Goal: Information Seeking & Learning: Learn about a topic

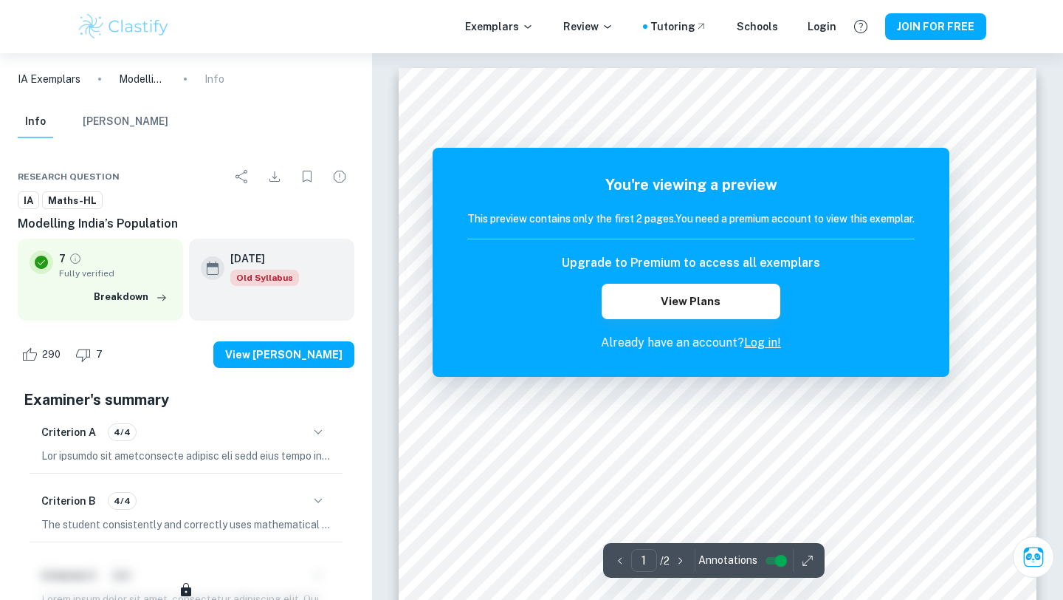
click at [126, 10] on div "Exemplars Review Tutoring Schools Login JOIN FOR FREE" at bounding box center [531, 26] width 1063 height 53
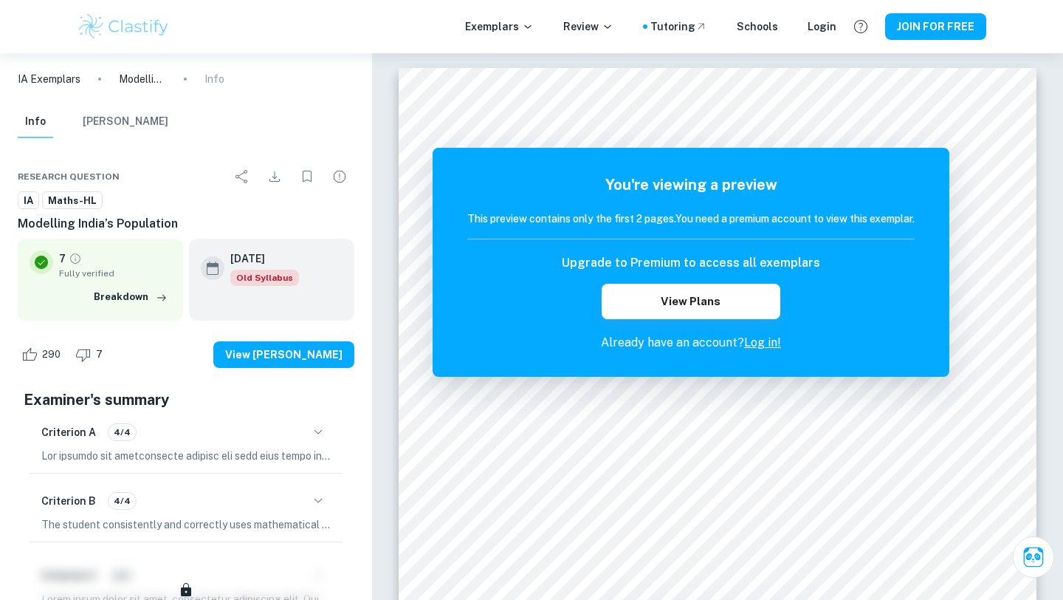
click at [131, 19] on img at bounding box center [124, 27] width 94 height 30
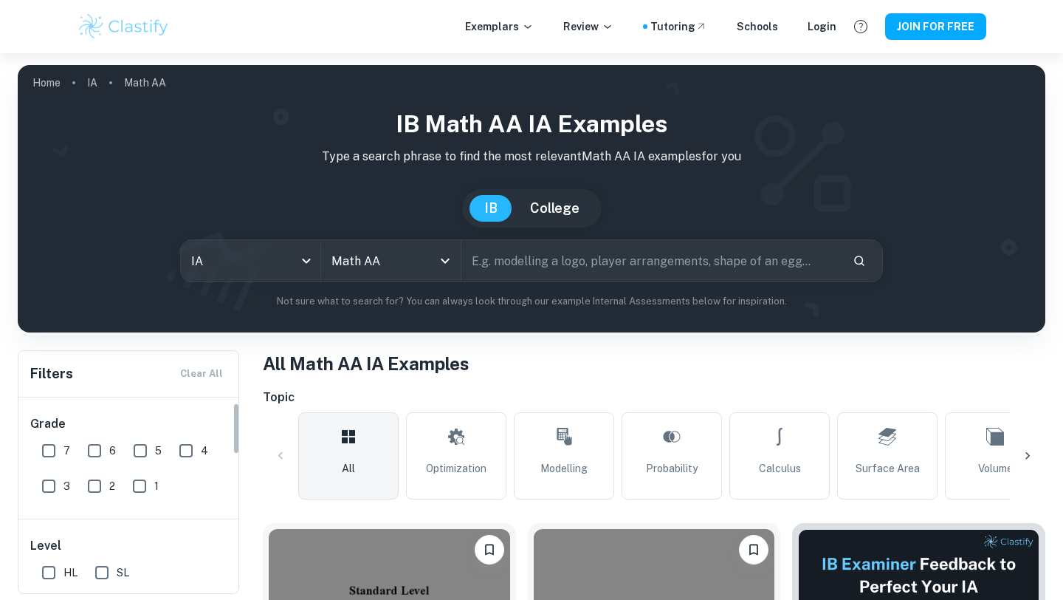
scroll to position [125, 0]
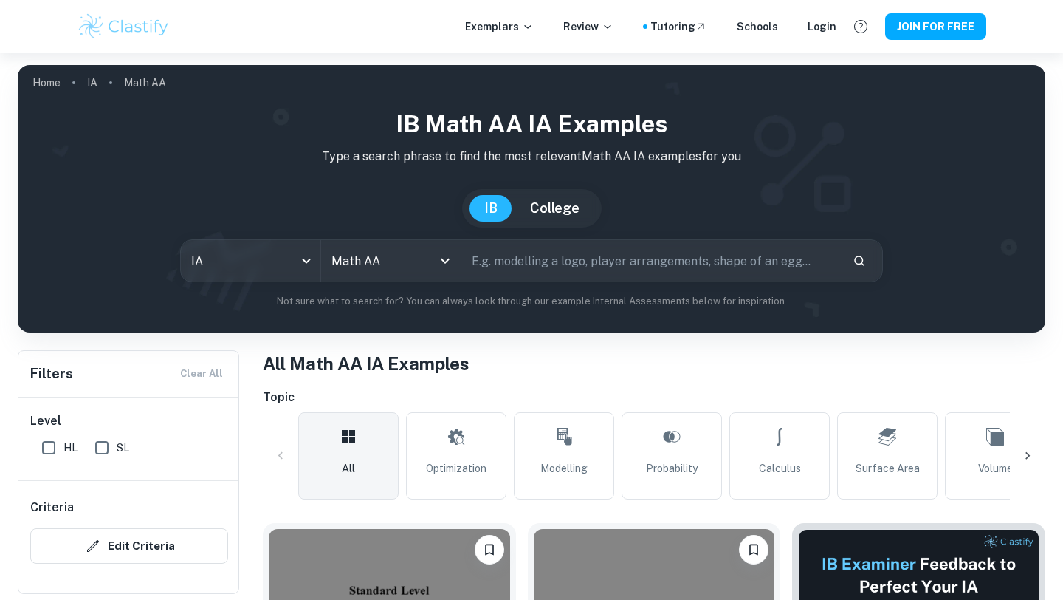
click at [45, 446] on input "HL" at bounding box center [49, 448] width 30 height 30
checkbox input "true"
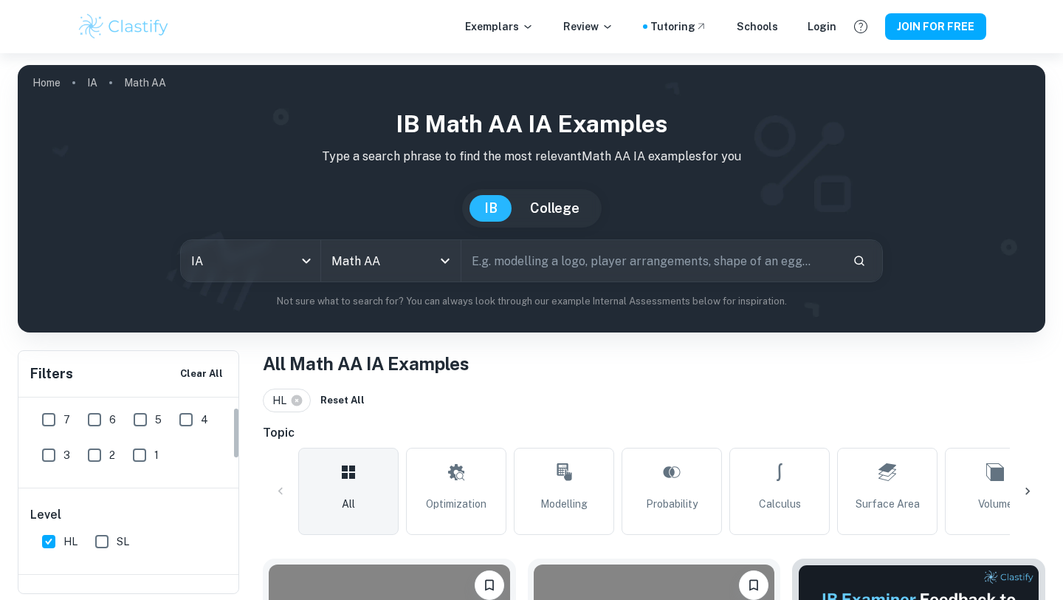
scroll to position [0, 0]
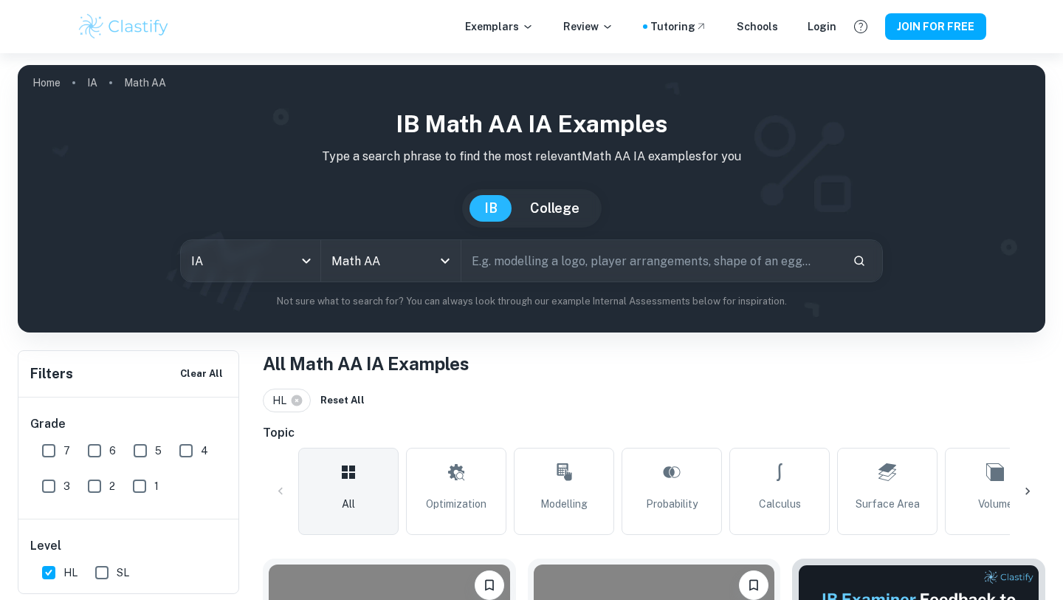
click at [95, 456] on input "6" at bounding box center [95, 451] width 30 height 30
checkbox input "true"
click at [58, 445] on input "7" at bounding box center [49, 451] width 30 height 30
checkbox input "true"
click at [495, 251] on input "text" at bounding box center [652, 260] width 380 height 41
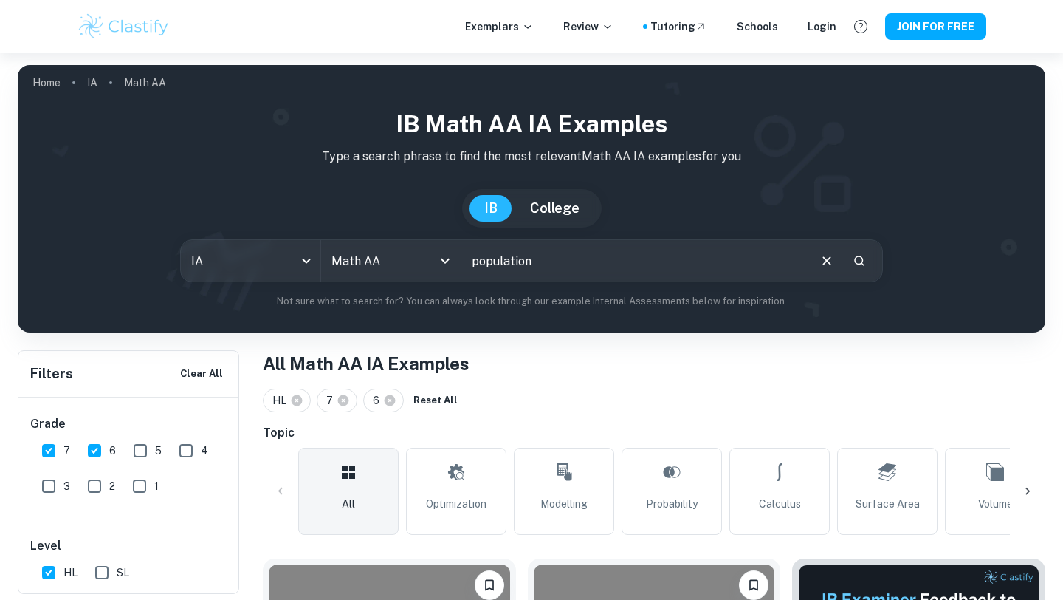
type input "population"
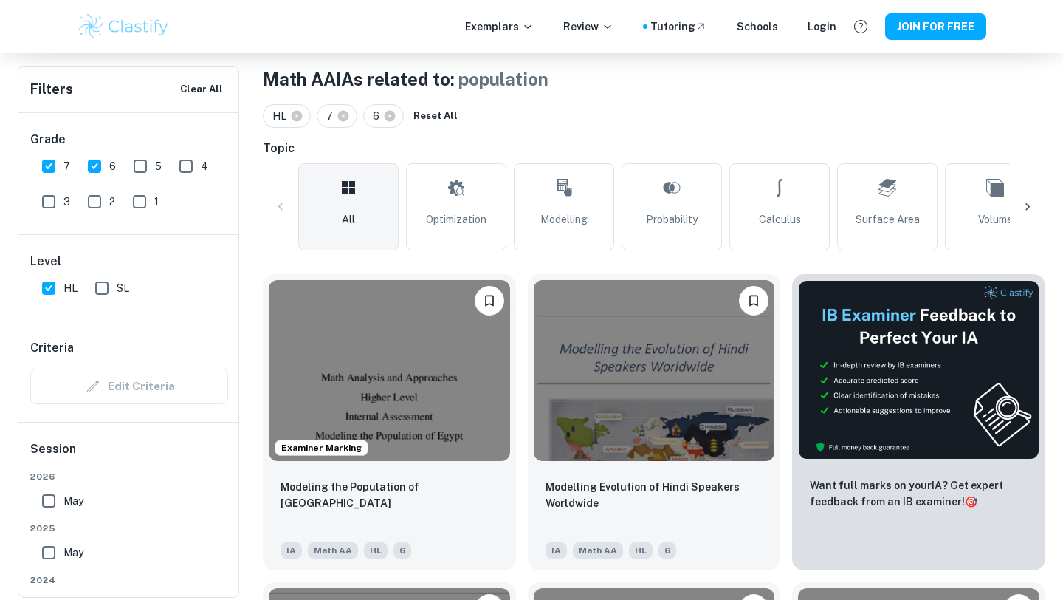
scroll to position [371, 0]
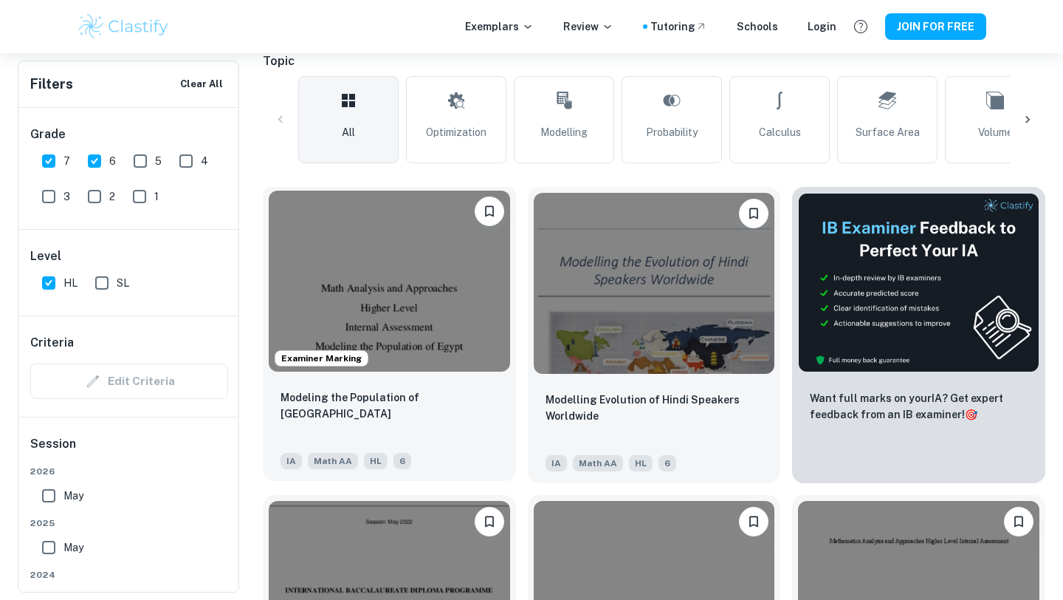
click at [450, 331] on img at bounding box center [390, 281] width 242 height 181
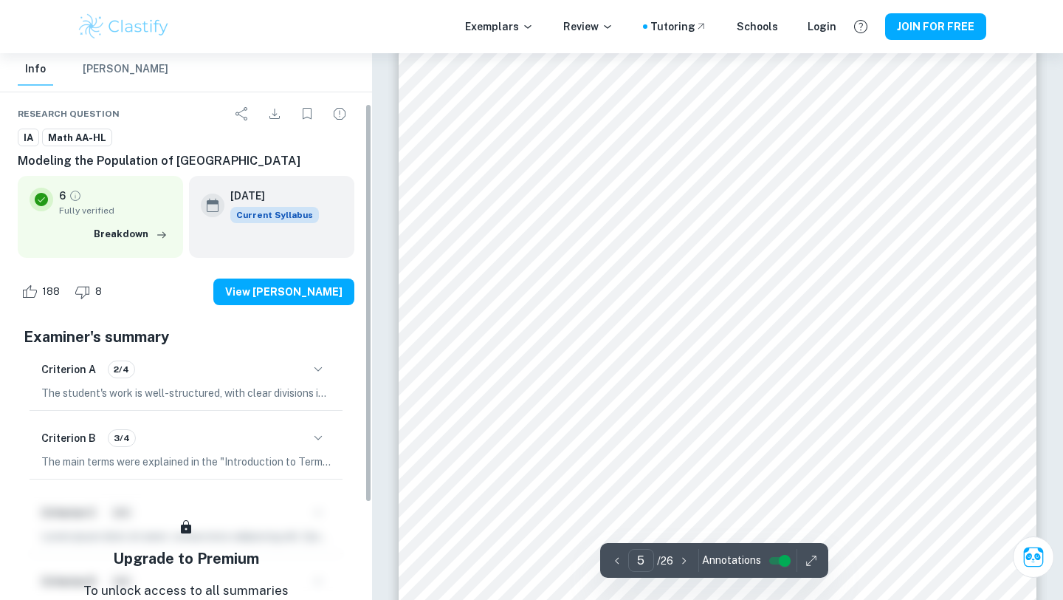
scroll to position [78, 0]
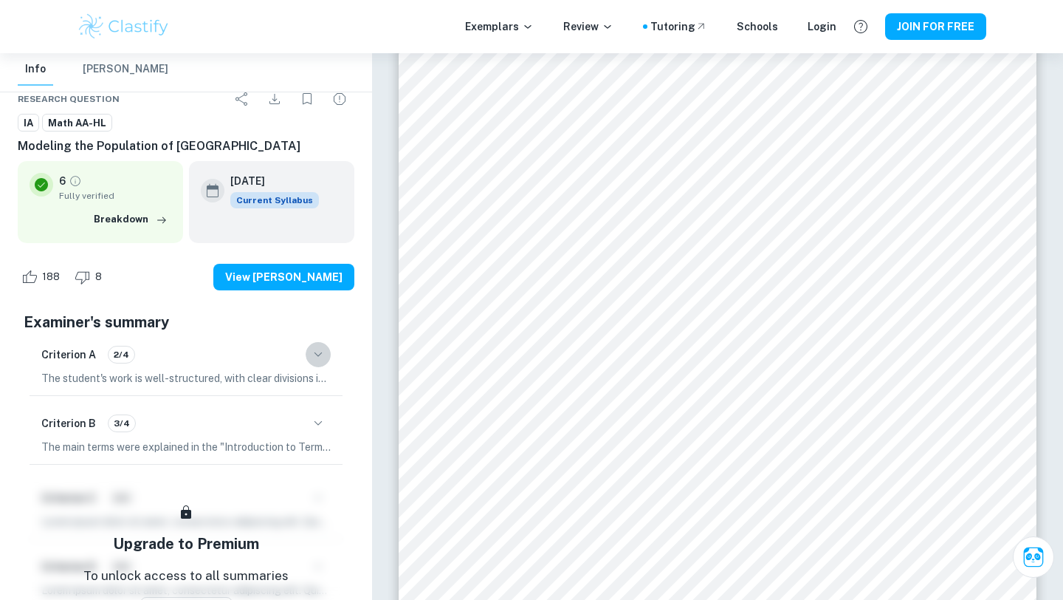
click at [315, 359] on icon "button" at bounding box center [318, 355] width 18 height 18
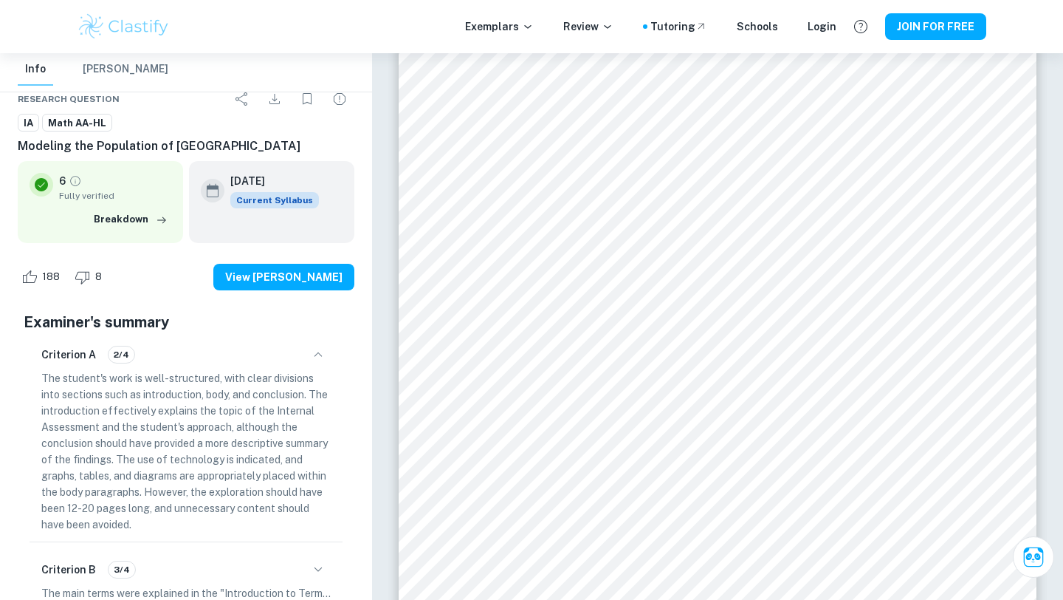
click at [316, 358] on icon "button" at bounding box center [318, 355] width 18 height 18
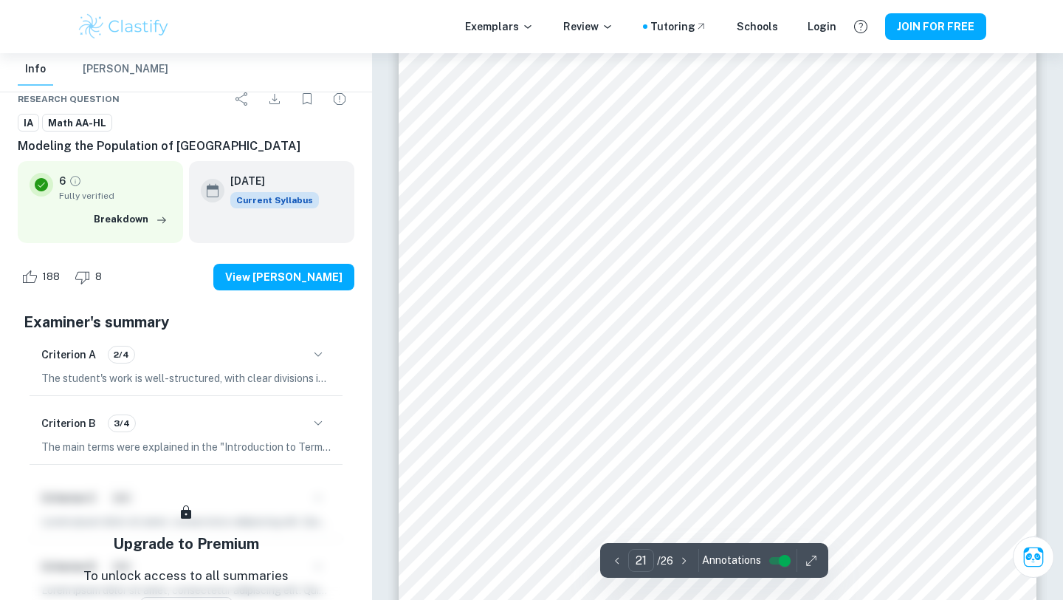
scroll to position [17247, 0]
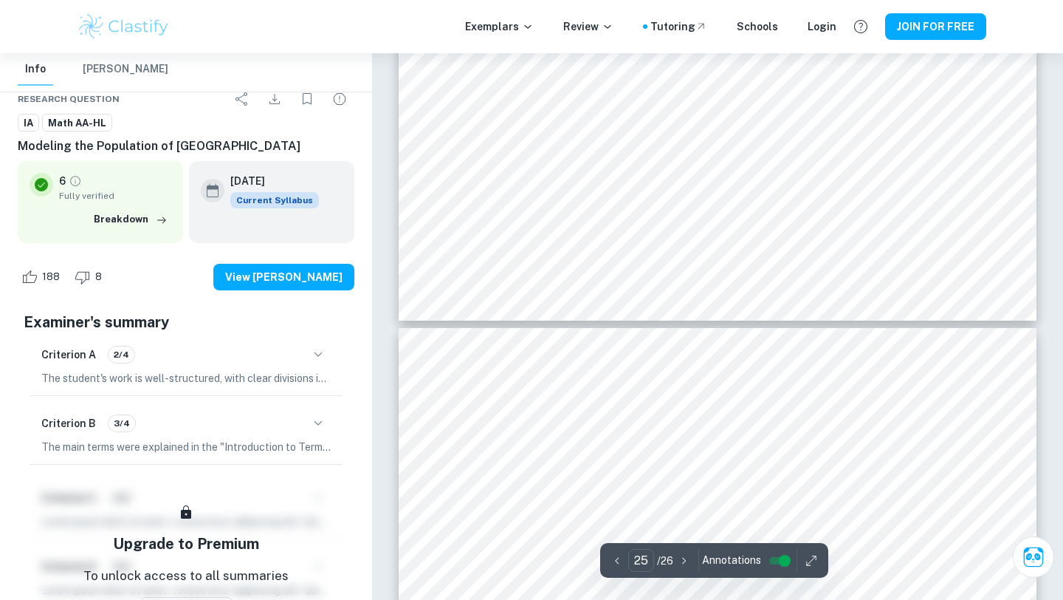
type input "24"
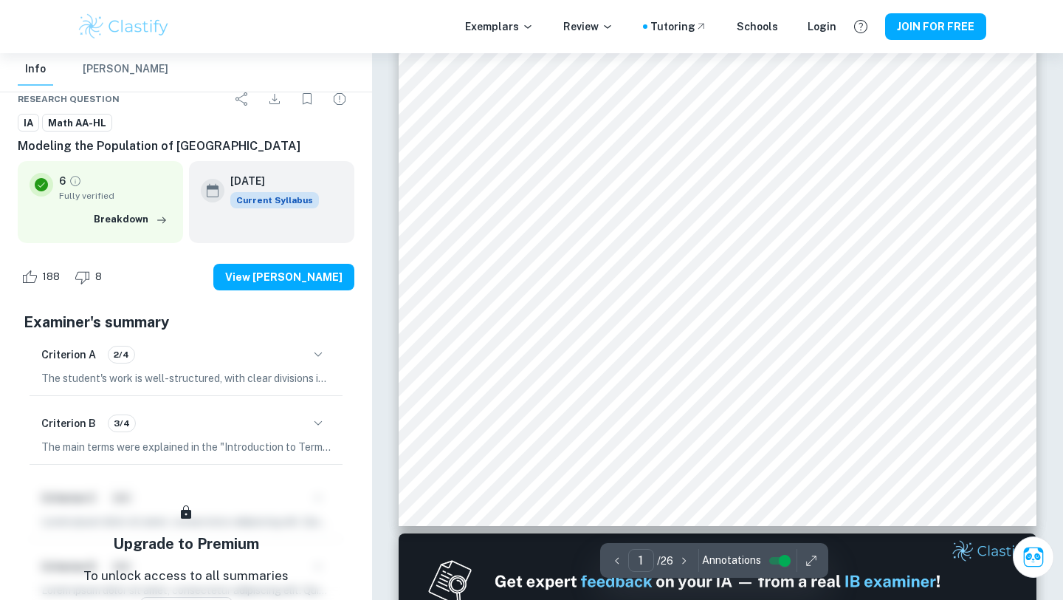
scroll to position [0, 0]
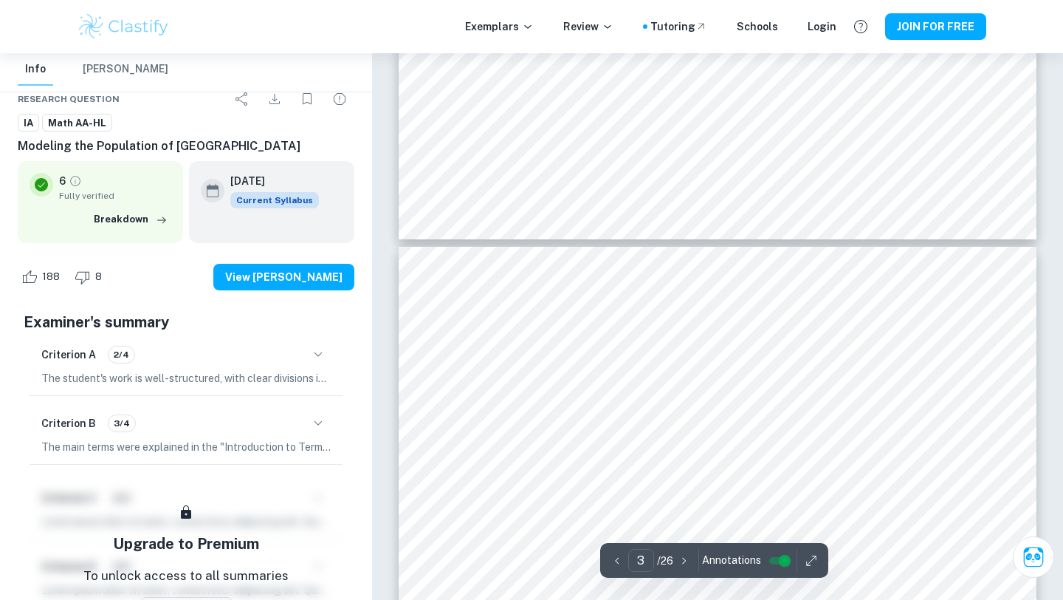
type input "4"
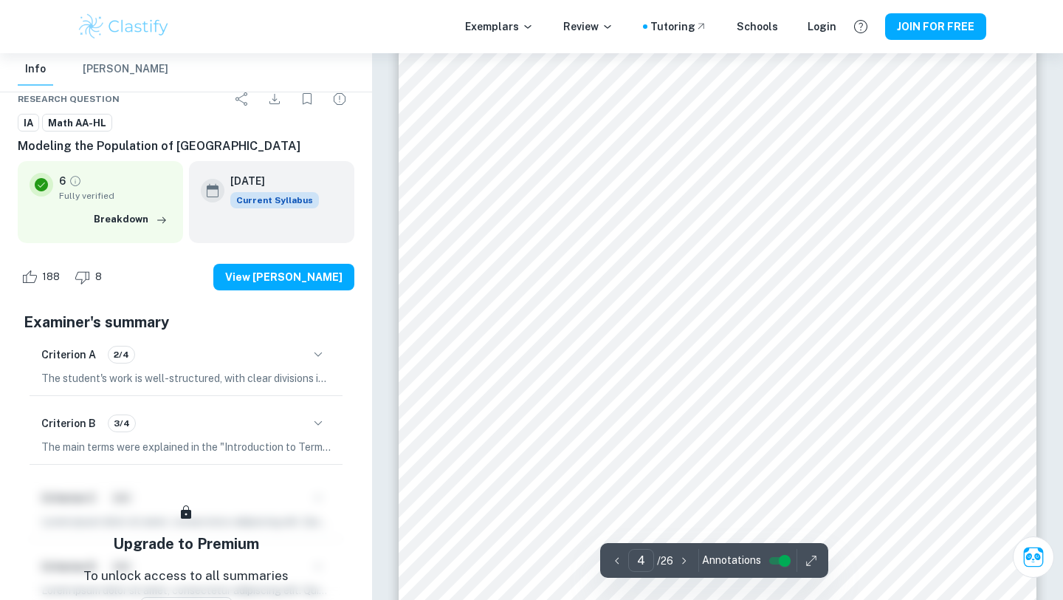
scroll to position [2998, 0]
